Goal: Information Seeking & Learning: Learn about a topic

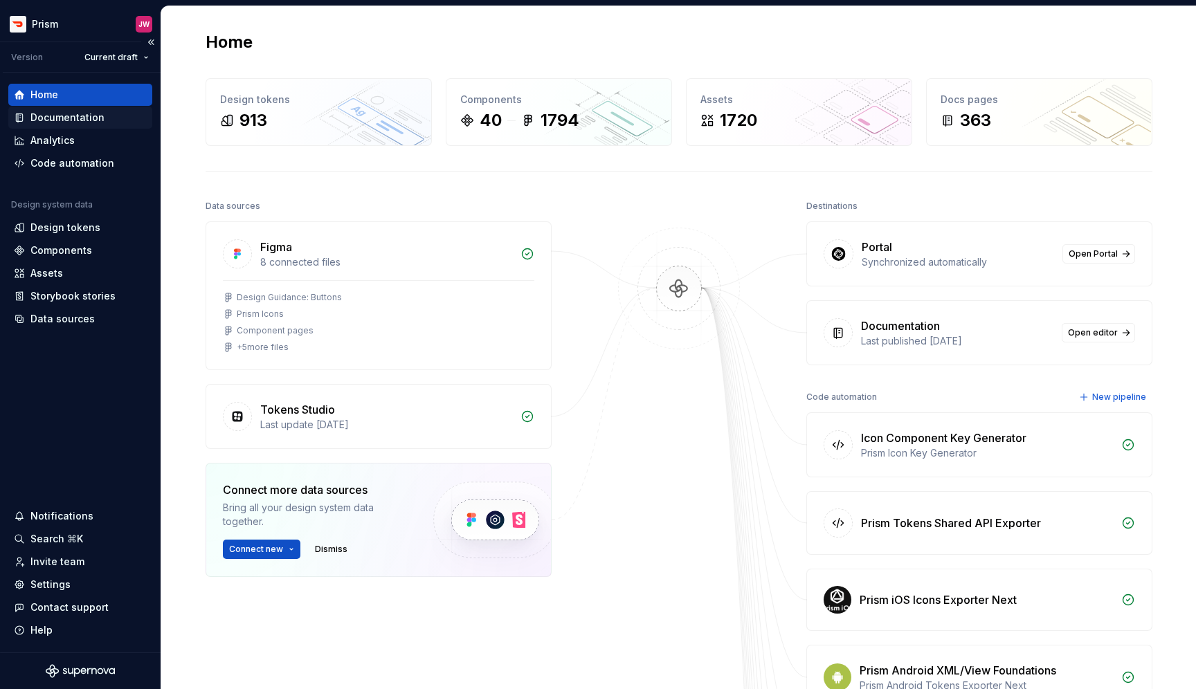
click at [89, 119] on div "Documentation" at bounding box center [67, 118] width 74 height 14
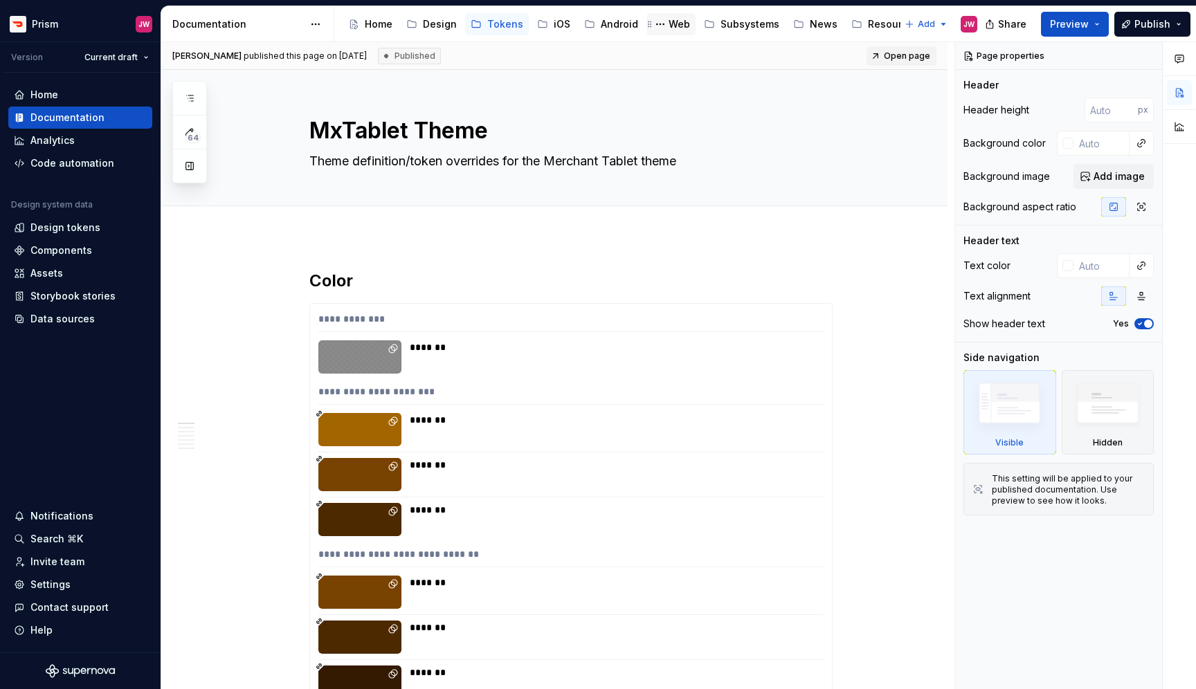
click at [674, 27] on div "Web" at bounding box center [679, 24] width 21 height 14
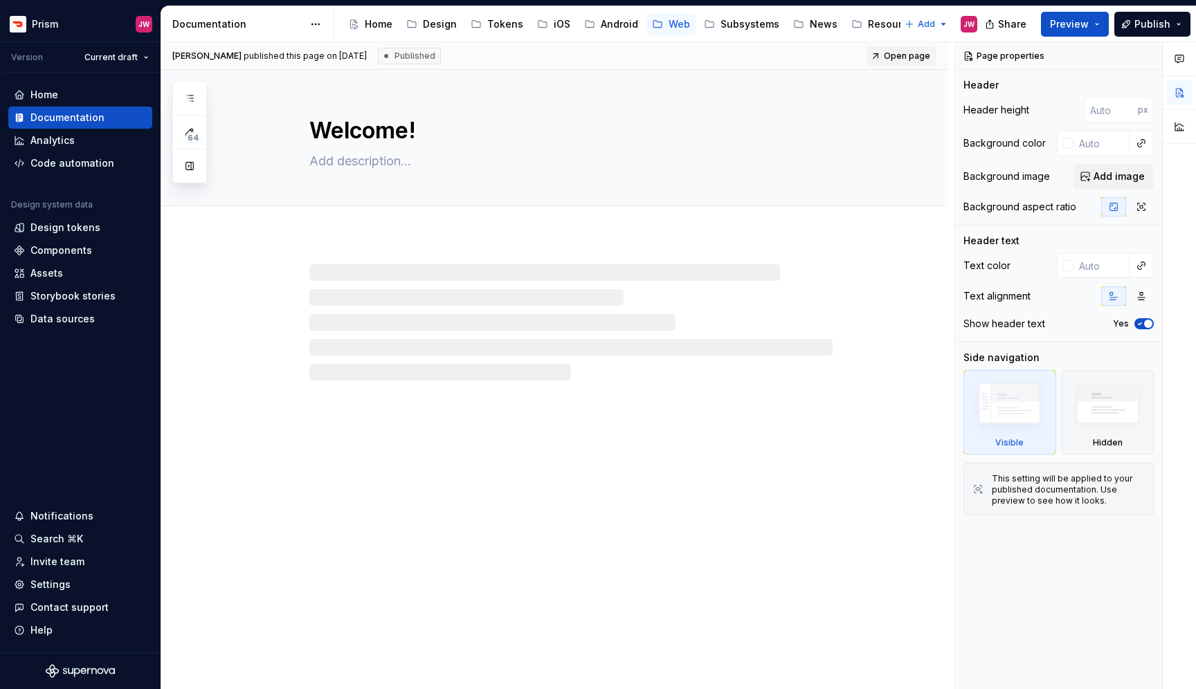
type textarea "*"
